Goal: Information Seeking & Learning: Learn about a topic

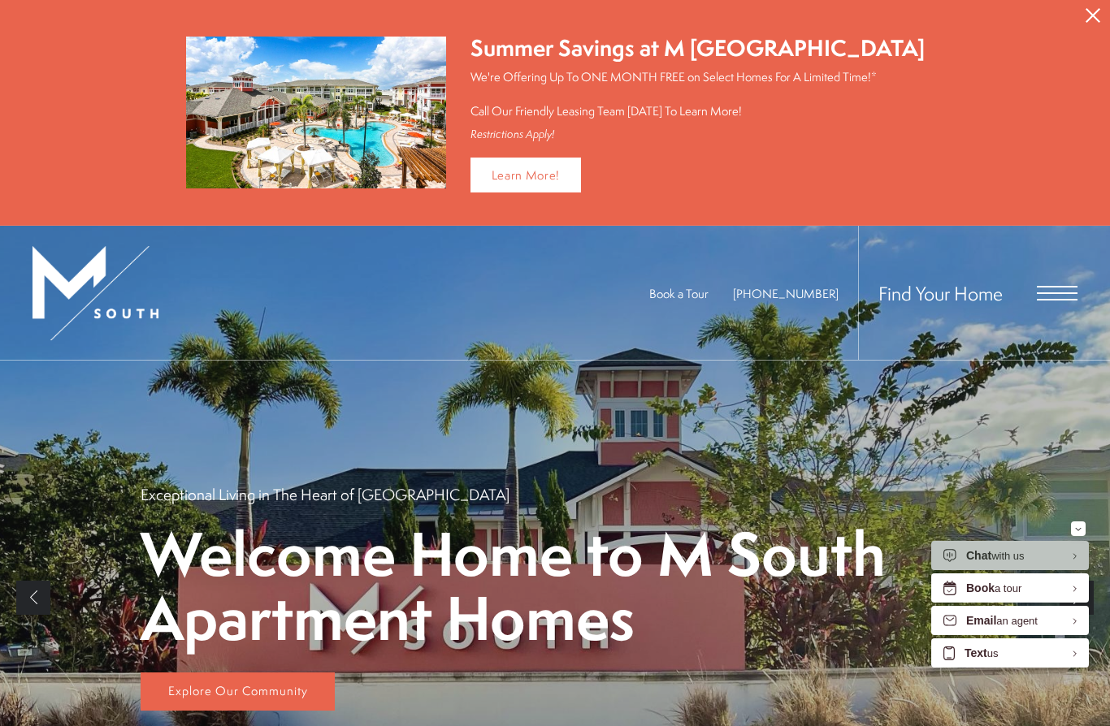
click at [1091, 7] on button "Proceed To Website" at bounding box center [1092, 15] width 34 height 31
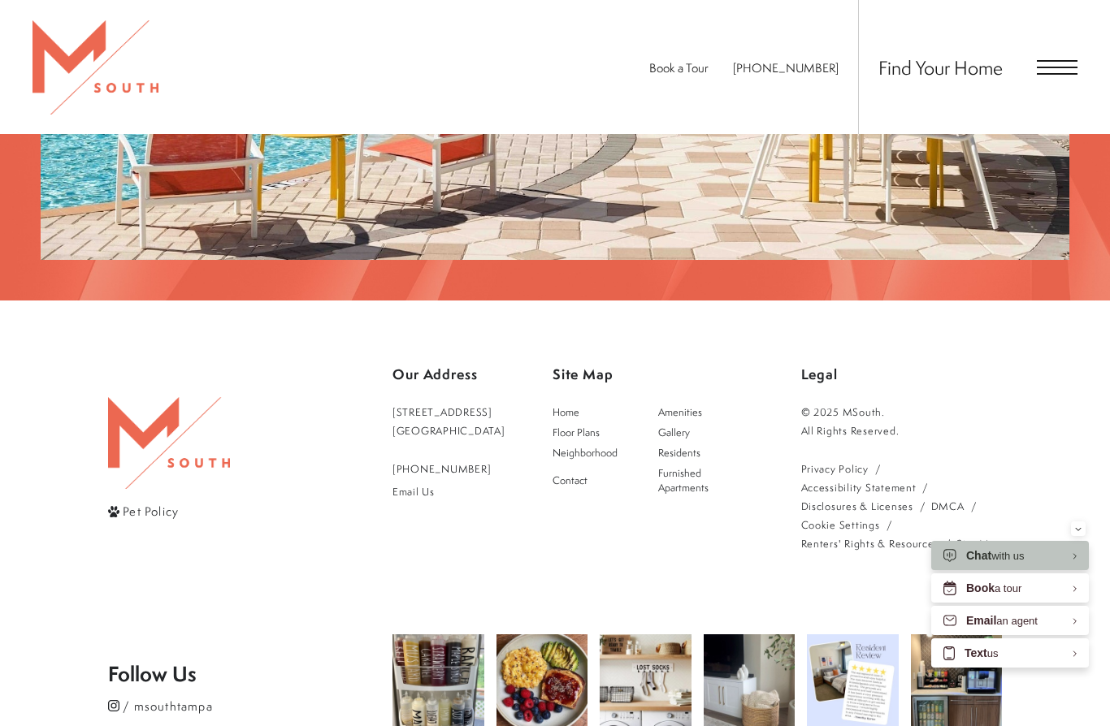
scroll to position [2654, 0]
click at [440, 402] on link "[STREET_ADDRESS]" at bounding box center [448, 420] width 113 height 37
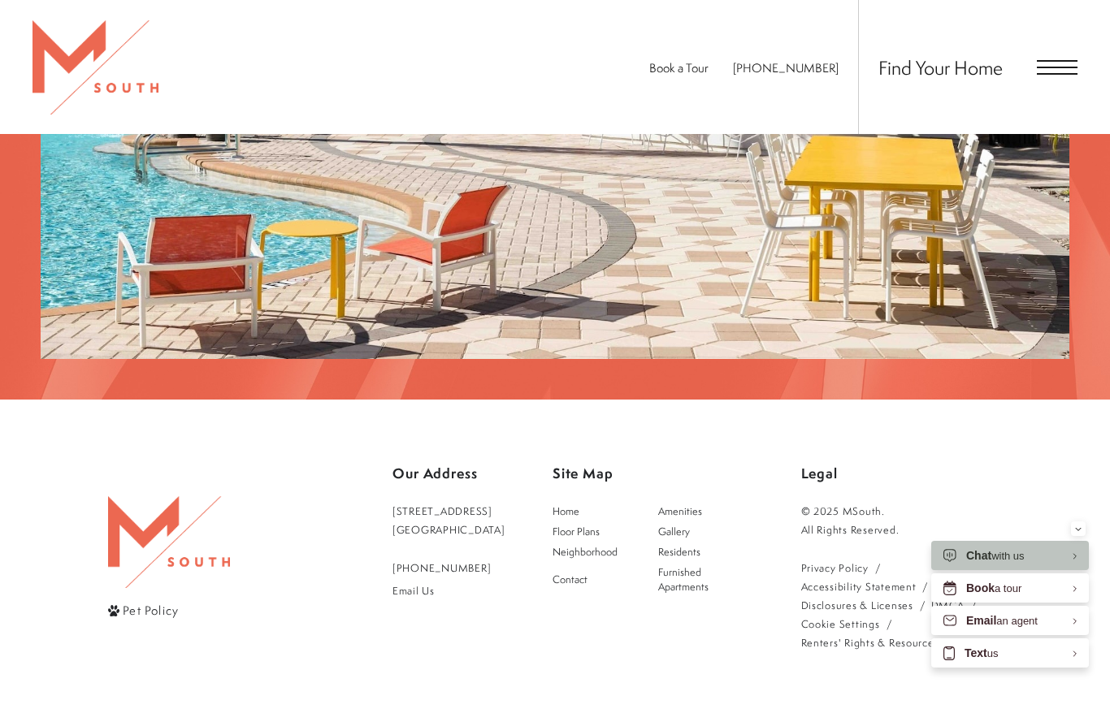
click at [1066, 60] on span "Open Menu" at bounding box center [1056, 61] width 41 height 2
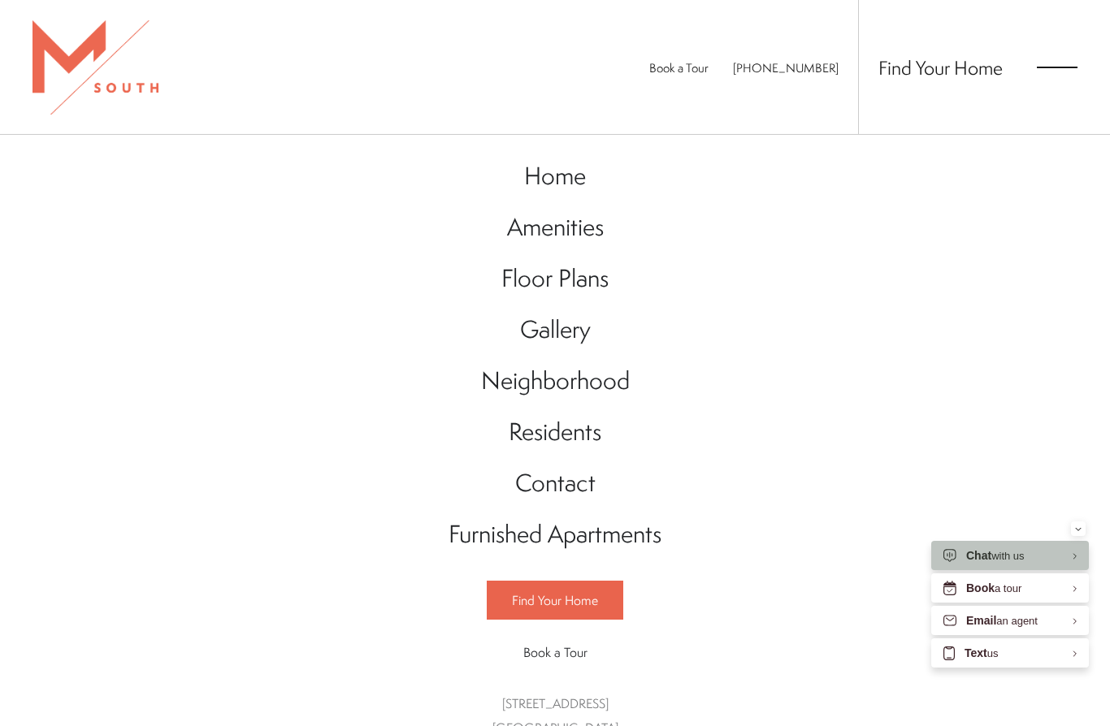
click at [565, 275] on span "Floor Plans" at bounding box center [554, 278] width 107 height 33
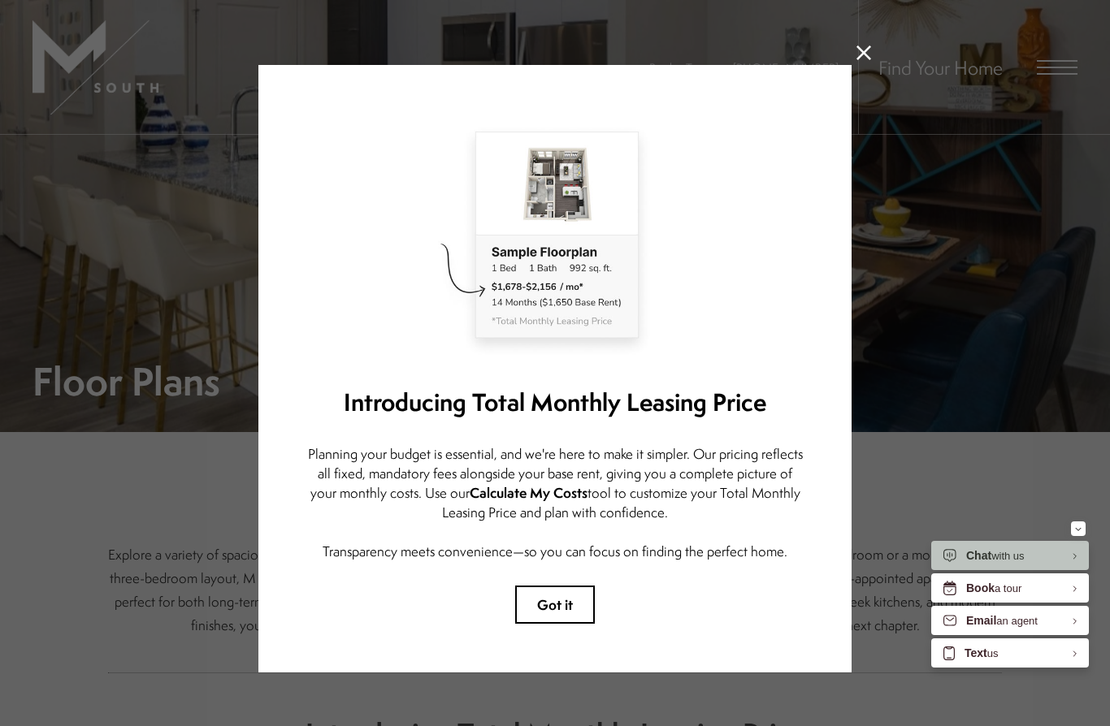
click at [557, 605] on button "Got it" at bounding box center [555, 605] width 80 height 38
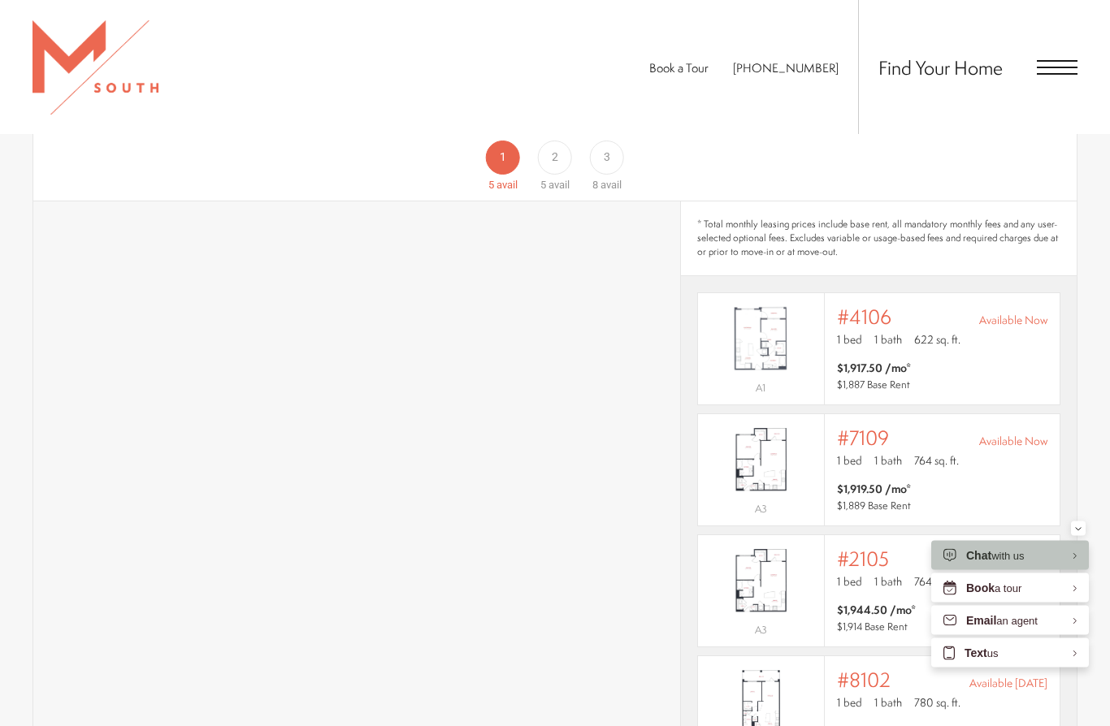
scroll to position [966, 0]
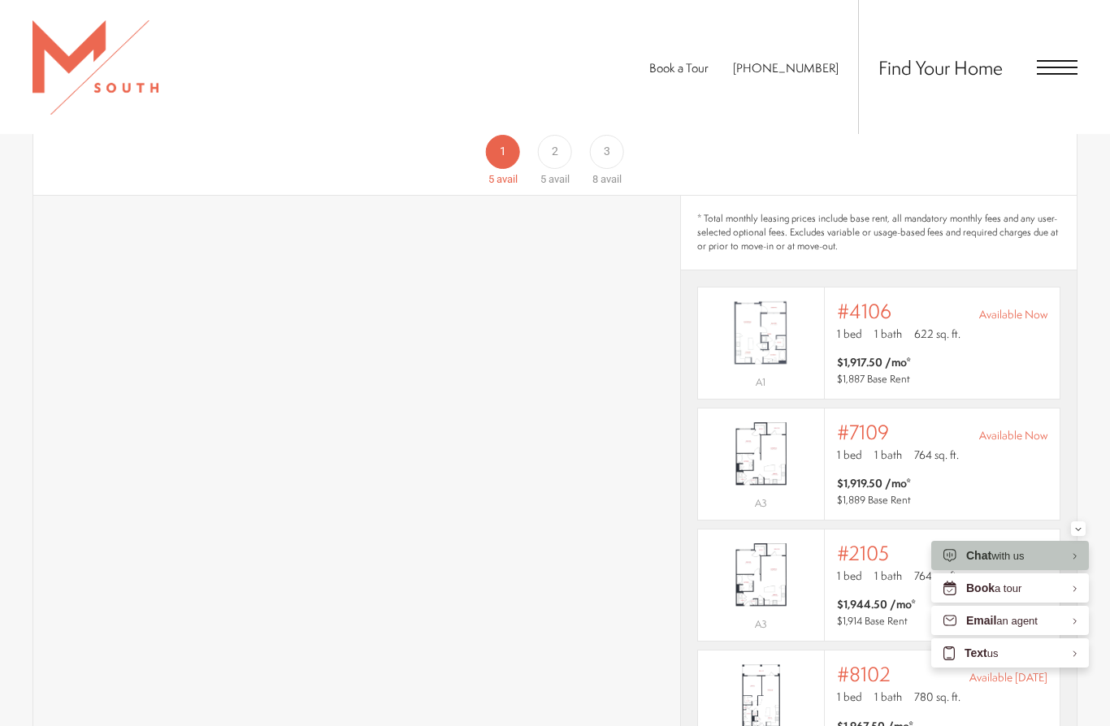
click at [997, 326] on div "Outside price filter range #4106 Available Now 1 bed 1 bath 622 sq. ft. $1,917.…" at bounding box center [942, 343] width 210 height 87
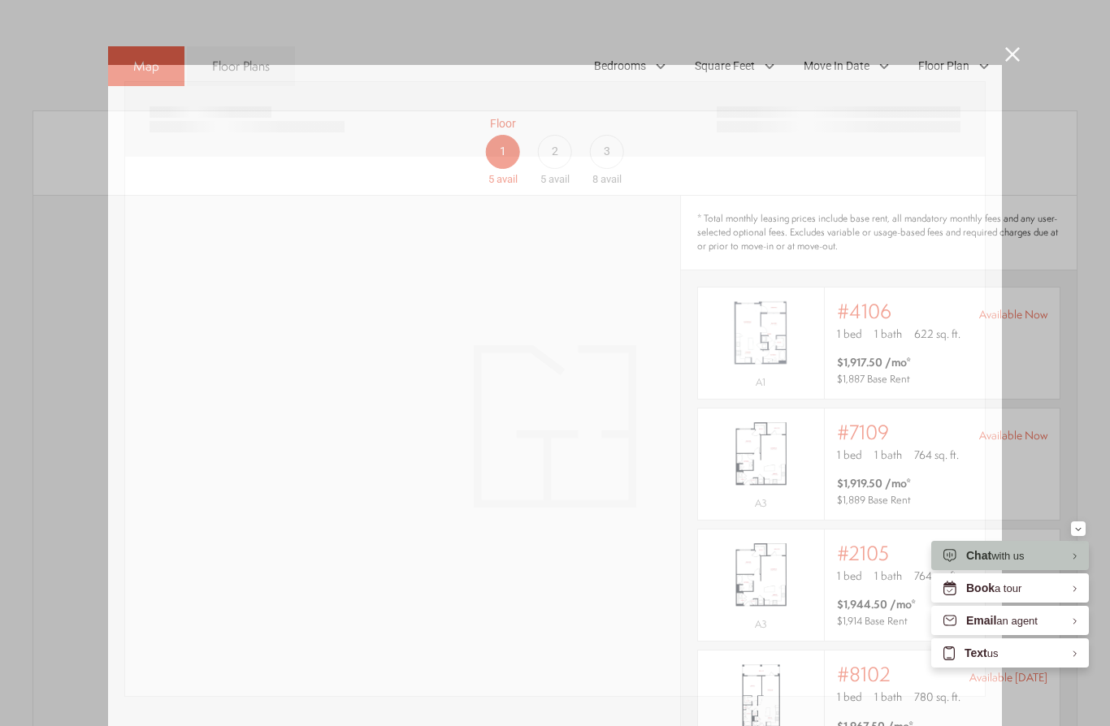
scroll to position [0, 0]
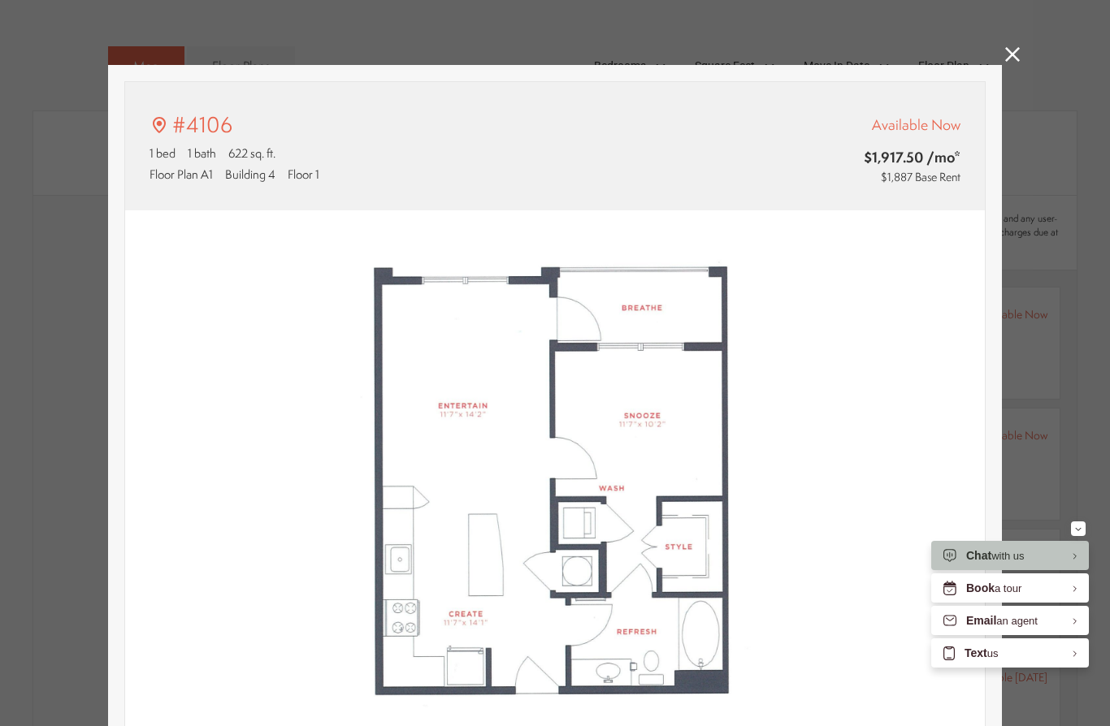
type input "**********"
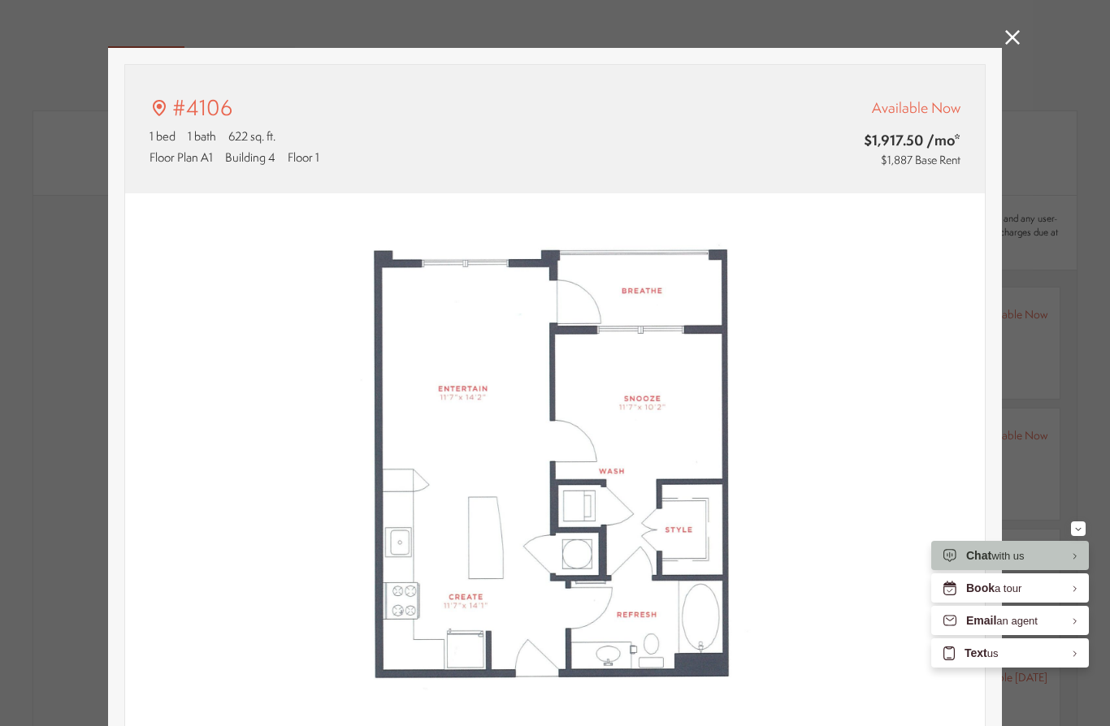
scroll to position [1, 0]
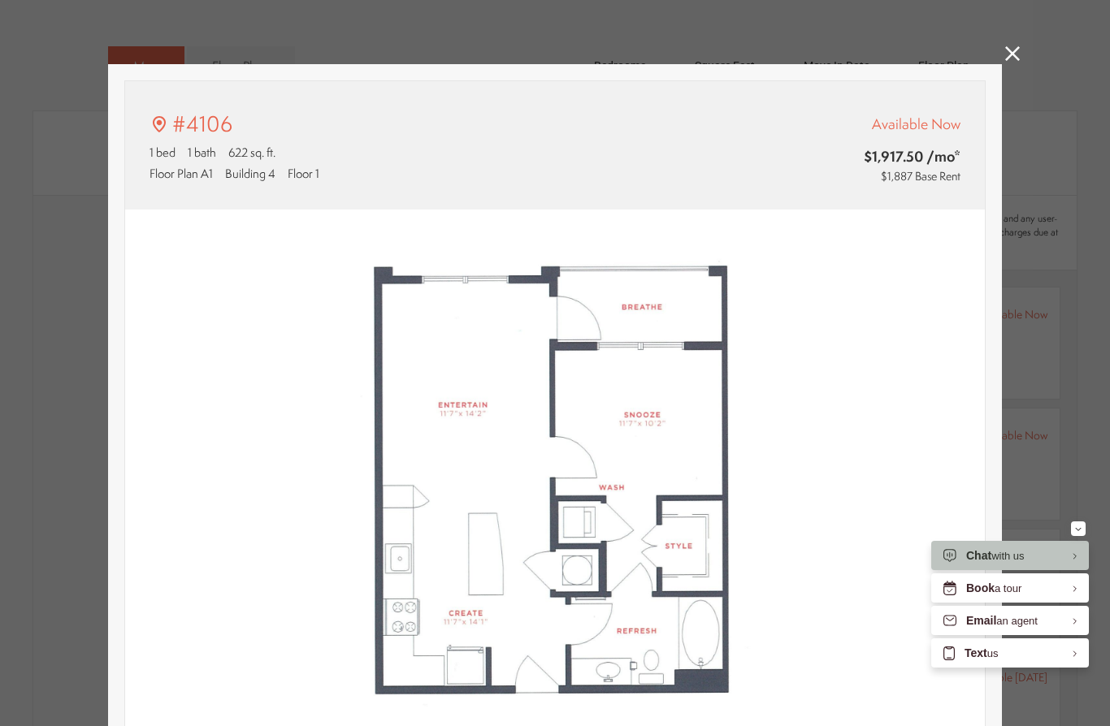
click at [1015, 47] on icon at bounding box center [1012, 53] width 15 height 15
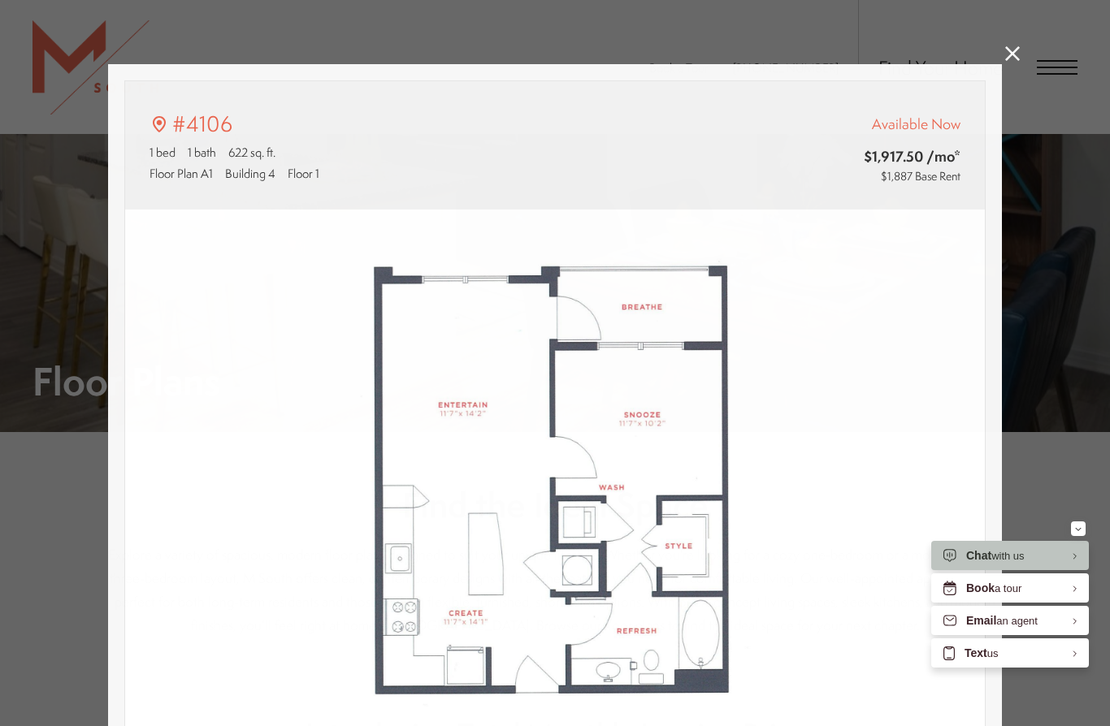
scroll to position [966, 0]
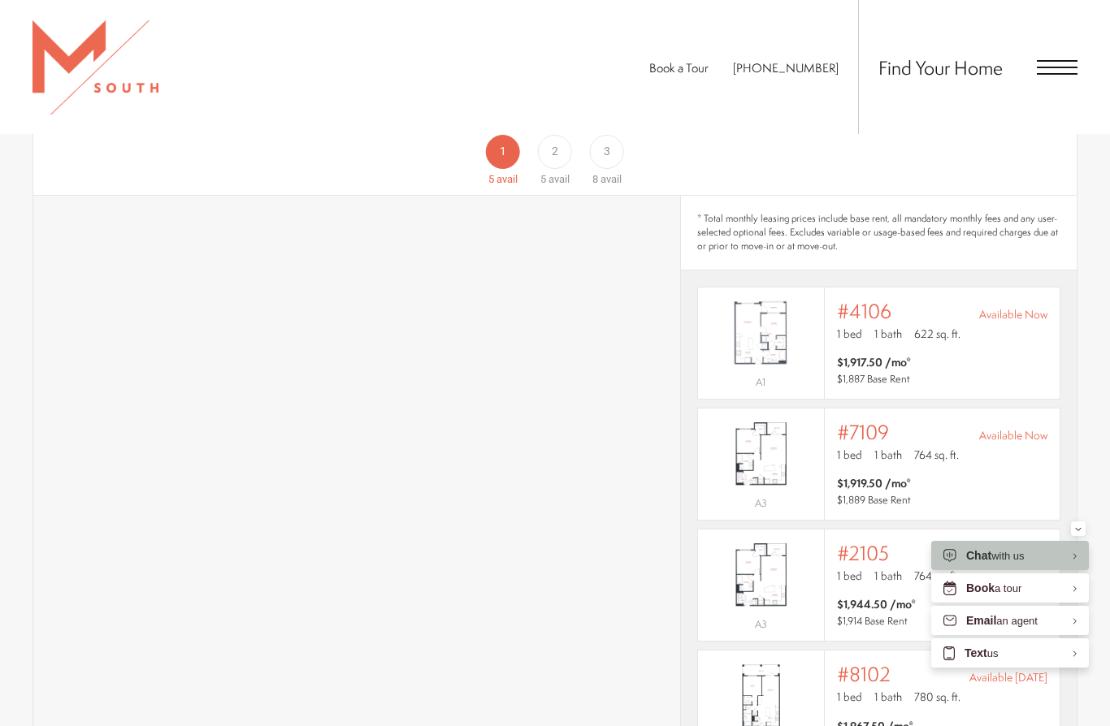
click at [917, 447] on span "764 sq. ft." at bounding box center [936, 455] width 45 height 16
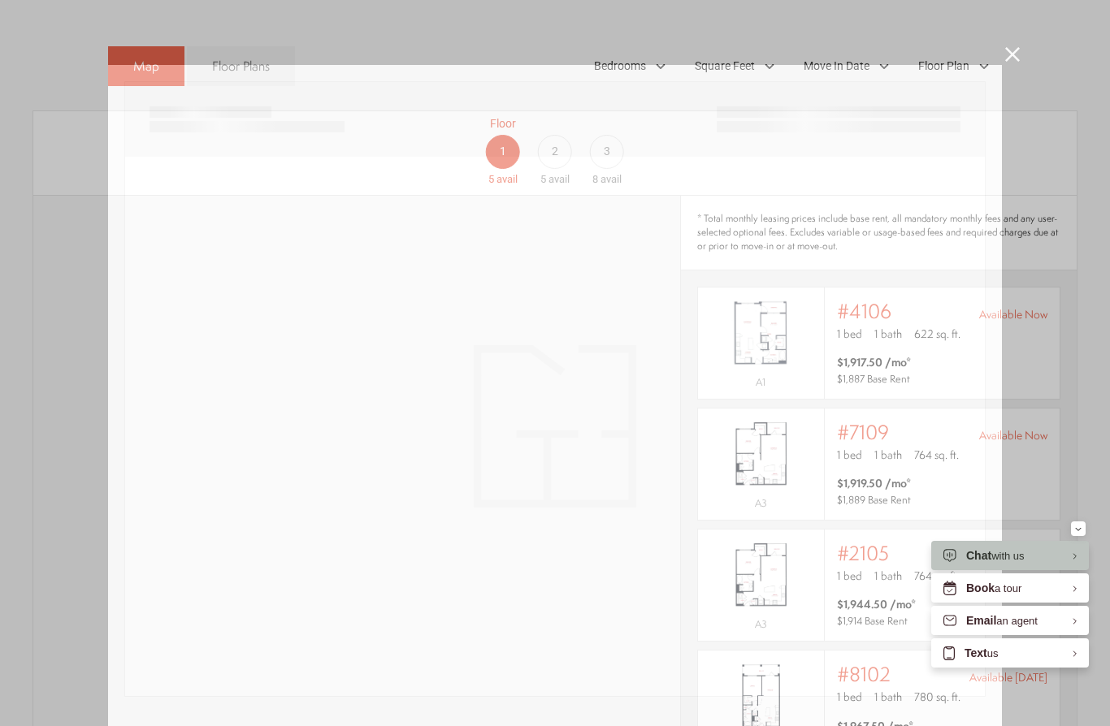
scroll to position [0, 0]
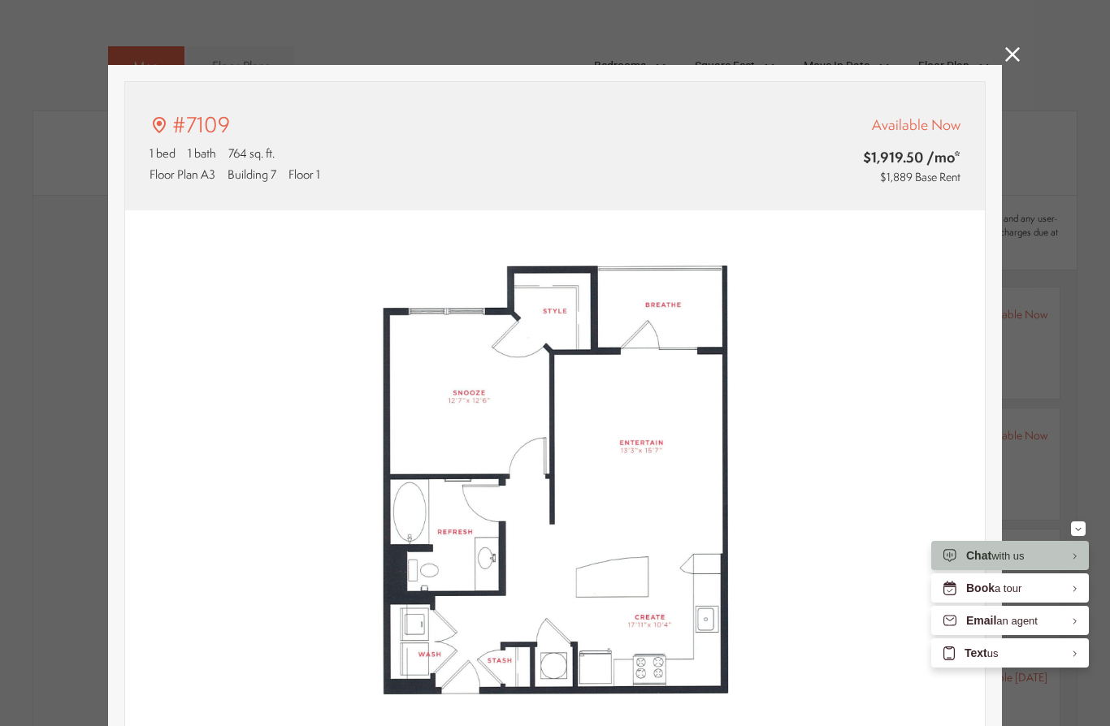
type input "**********"
click at [1010, 55] on icon at bounding box center [1012, 54] width 15 height 15
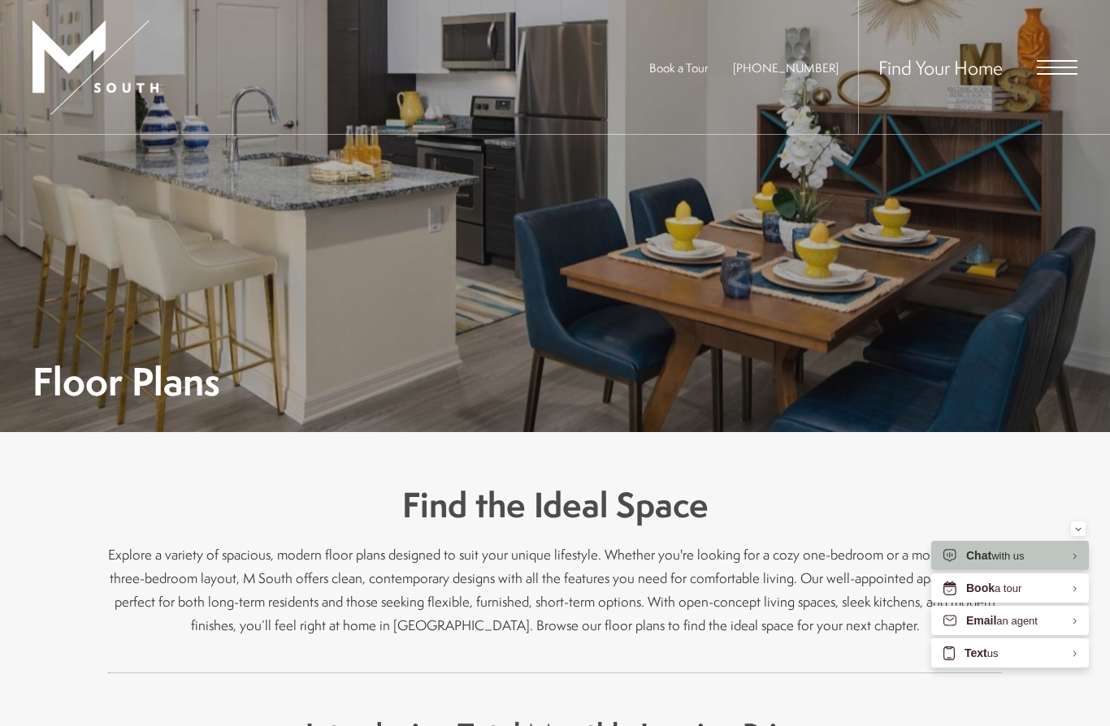
click at [1062, 52] on div "Find Your Home" at bounding box center [967, 67] width 219 height 134
click at [1064, 67] on span "Open Menu" at bounding box center [1056, 68] width 41 height 2
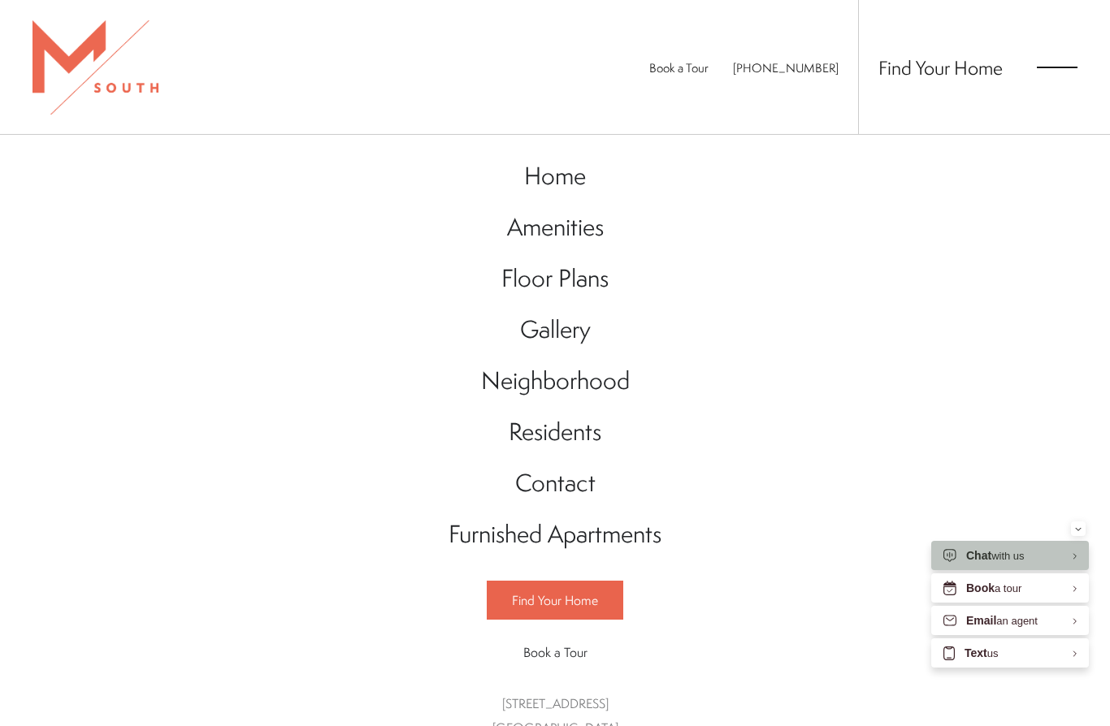
click at [552, 329] on span "Gallery" at bounding box center [555, 329] width 71 height 33
